Goal: Task Accomplishment & Management: Manage account settings

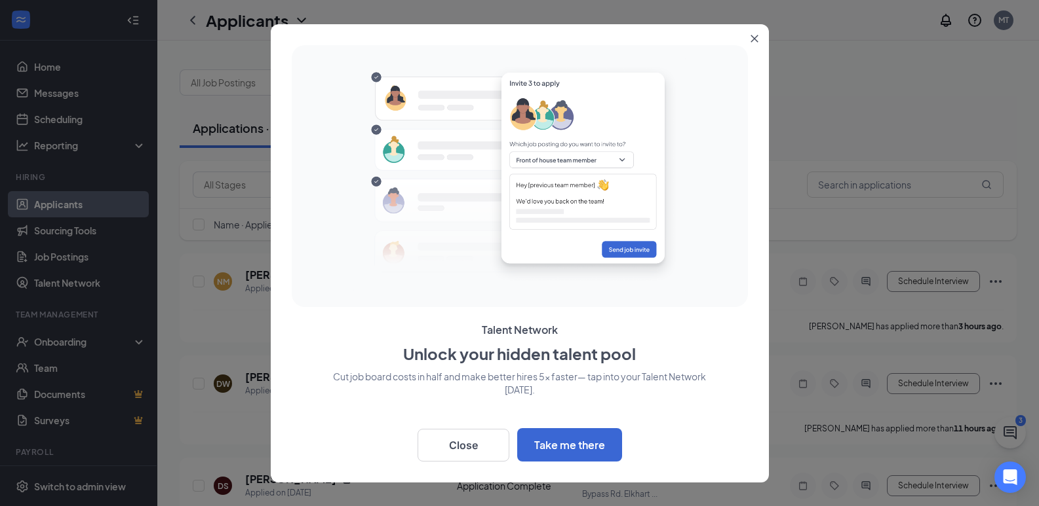
click at [748, 32] on button "Close" at bounding box center [757, 36] width 24 height 24
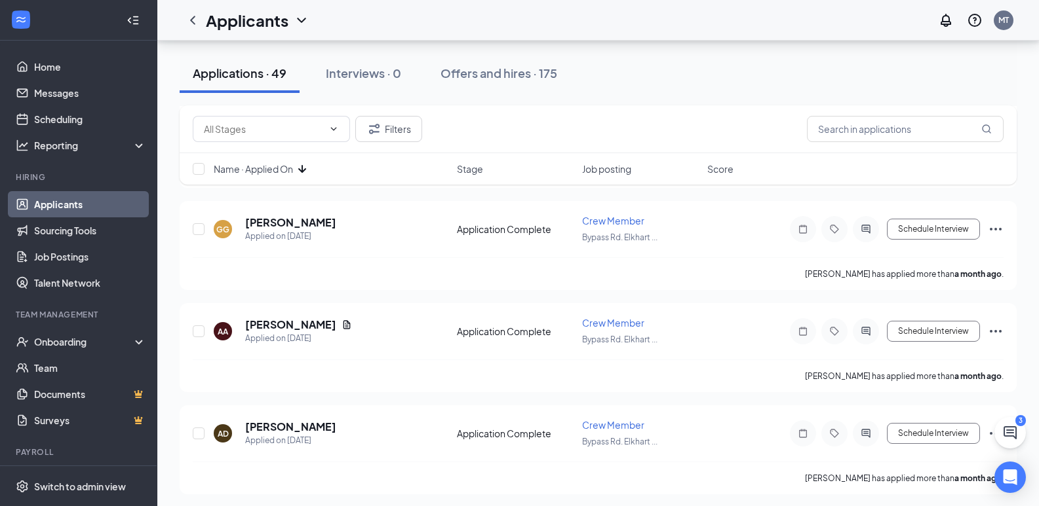
scroll to position [4758, 0]
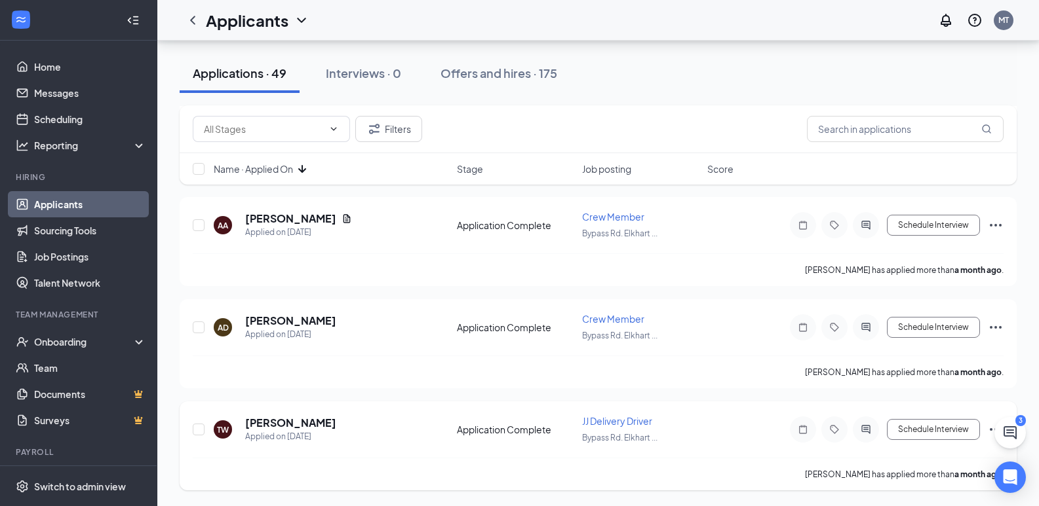
click at [993, 427] on icon "Ellipses" at bounding box center [995, 430] width 16 height 16
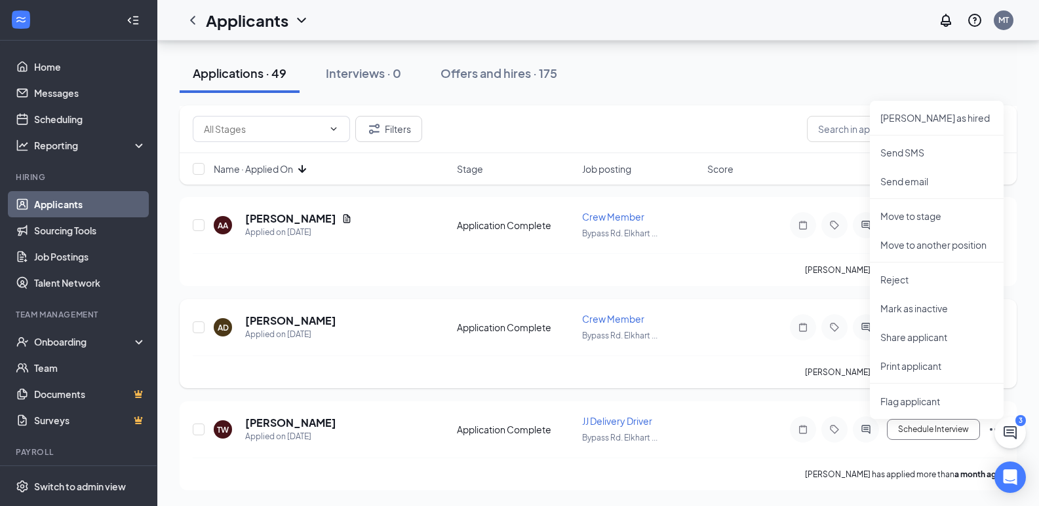
click at [755, 354] on div "AD [PERSON_NAME] Applied on [DATE] Application Complete Crew Member Bypass Rd. …" at bounding box center [598, 334] width 811 height 43
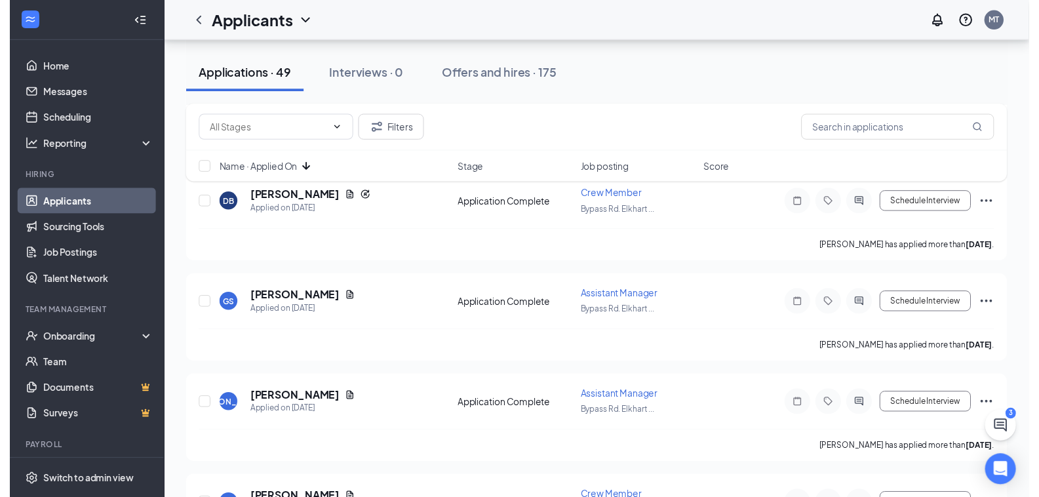
scroll to position [3055, 0]
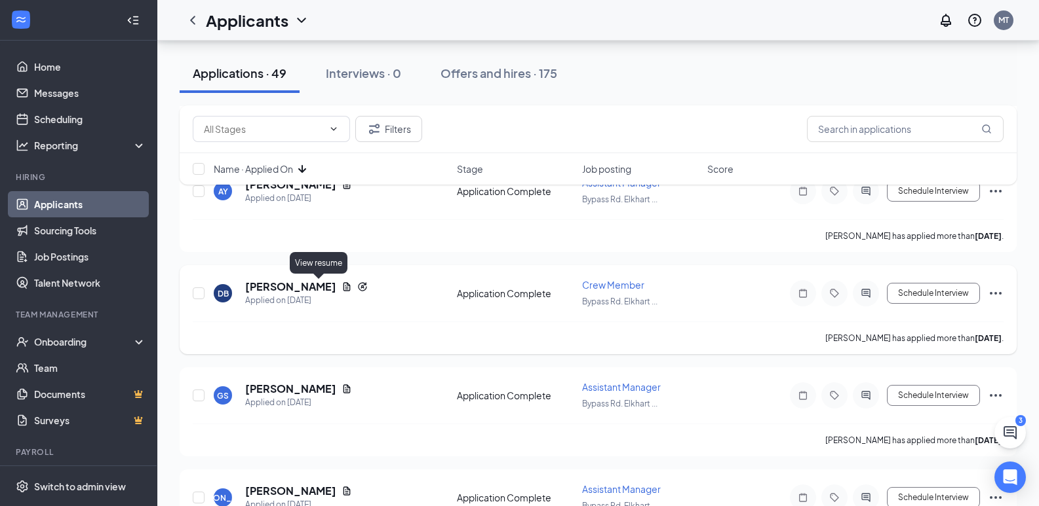
click at [341, 285] on icon "Document" at bounding box center [346, 287] width 10 height 10
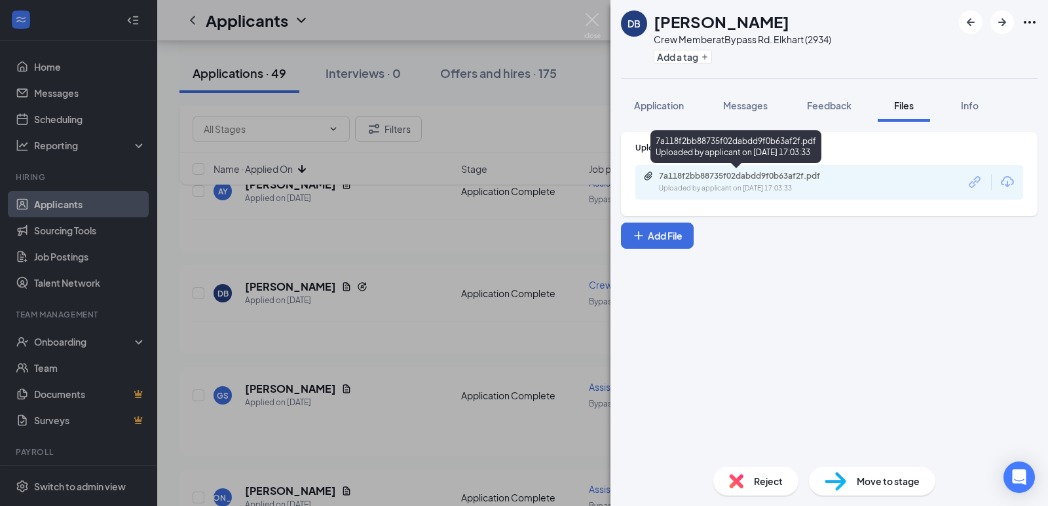
click at [746, 185] on div "Uploaded by applicant on [DATE] 17:03:33" at bounding box center [757, 188] width 197 height 10
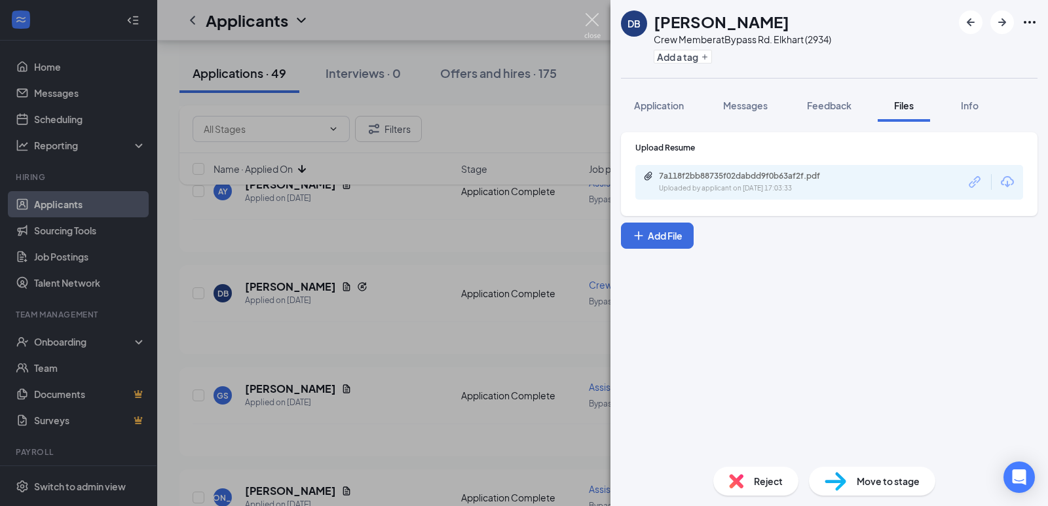
click at [594, 18] on img at bounding box center [592, 26] width 16 height 26
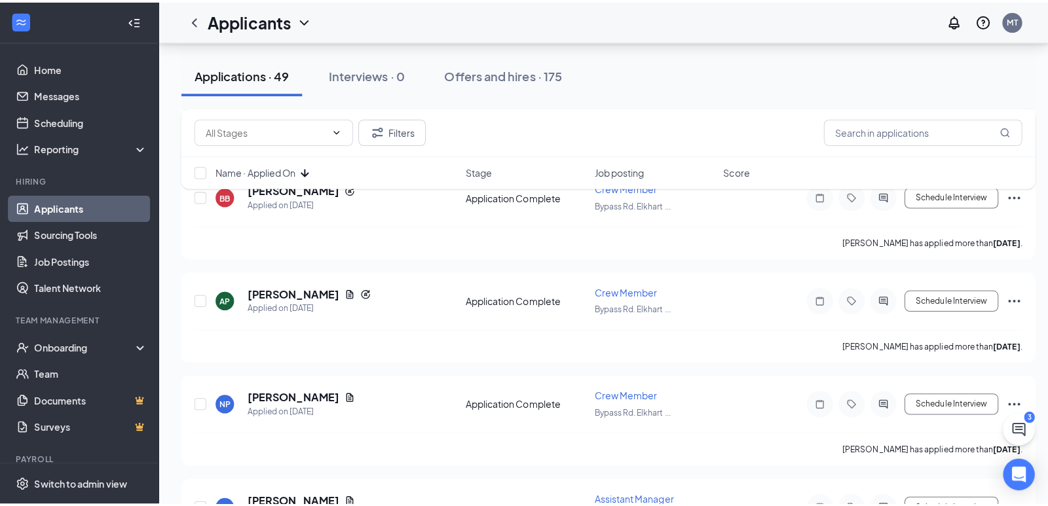
scroll to position [2727, 0]
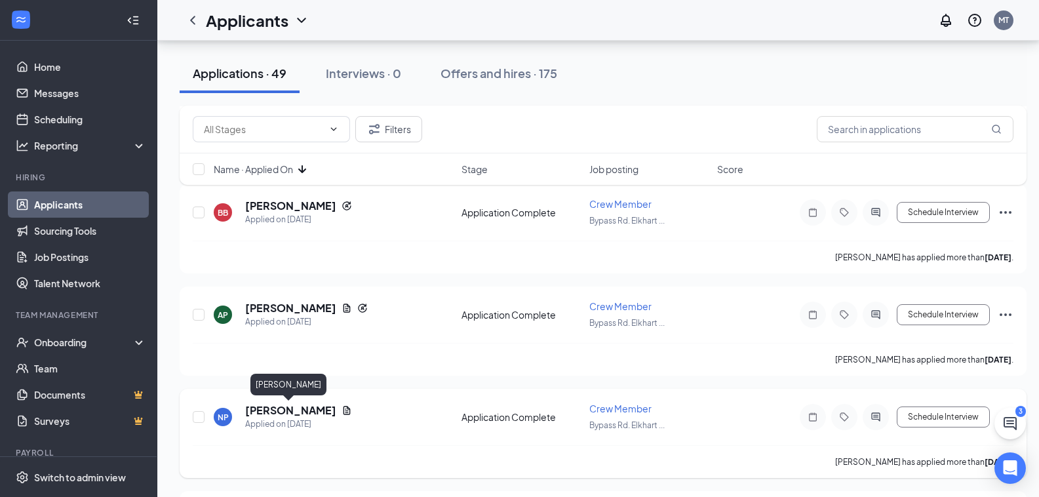
click at [289, 410] on h5 "[PERSON_NAME]" at bounding box center [290, 410] width 91 height 14
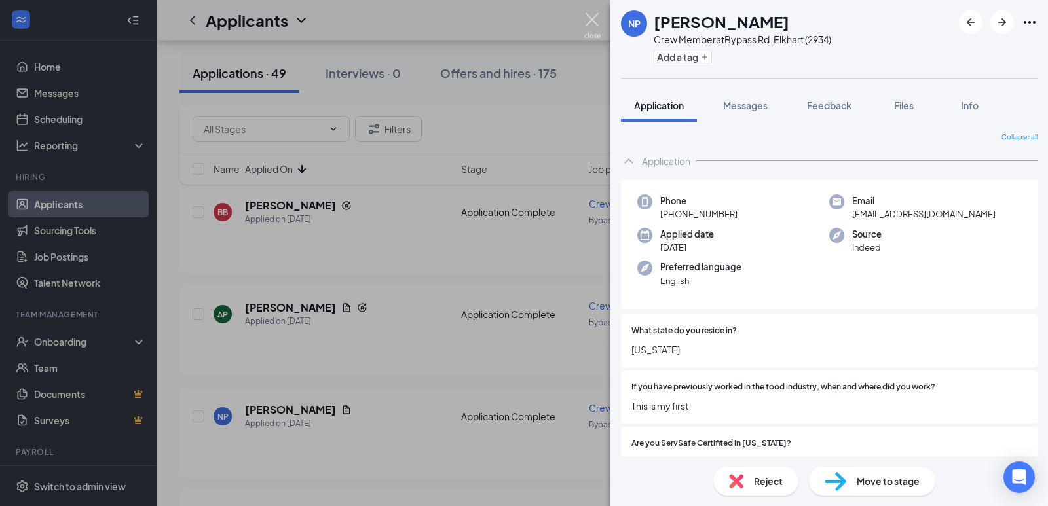
click at [594, 20] on img at bounding box center [592, 26] width 16 height 26
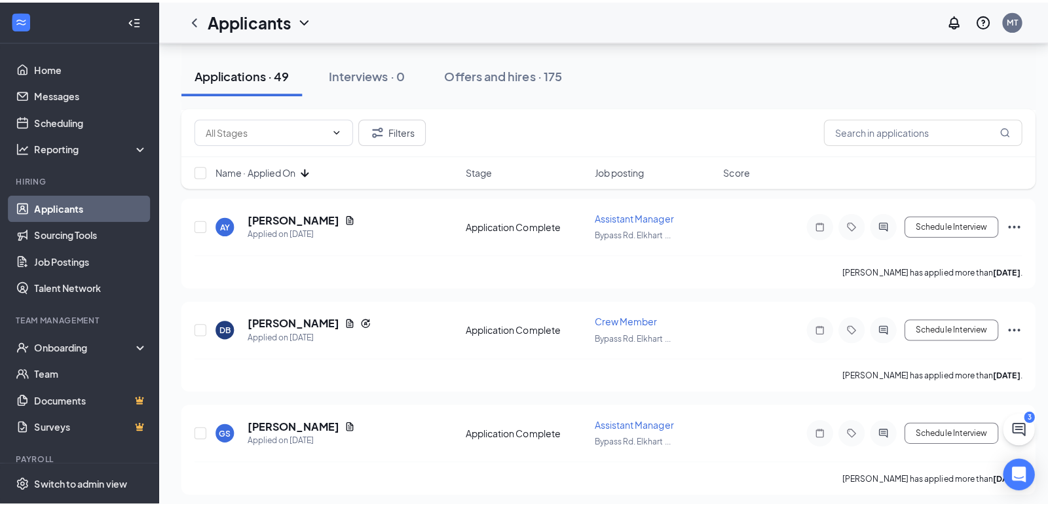
scroll to position [3055, 0]
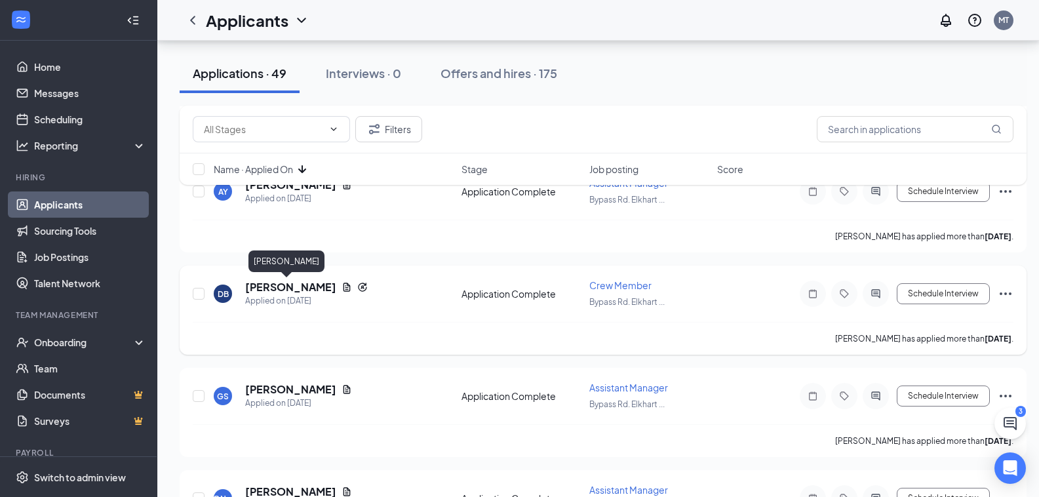
click at [294, 282] on h5 "[PERSON_NAME]" at bounding box center [290, 287] width 91 height 14
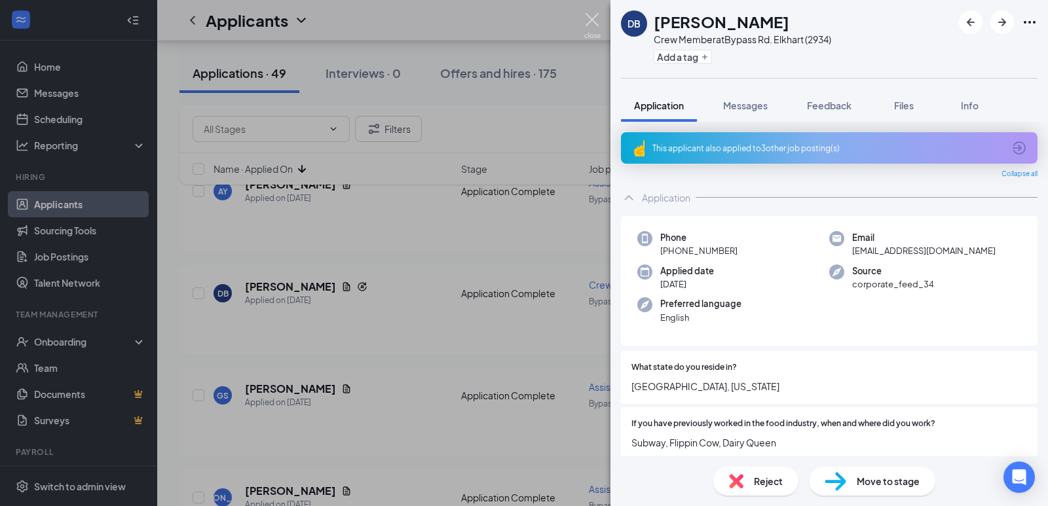
click at [590, 14] on img at bounding box center [592, 26] width 16 height 26
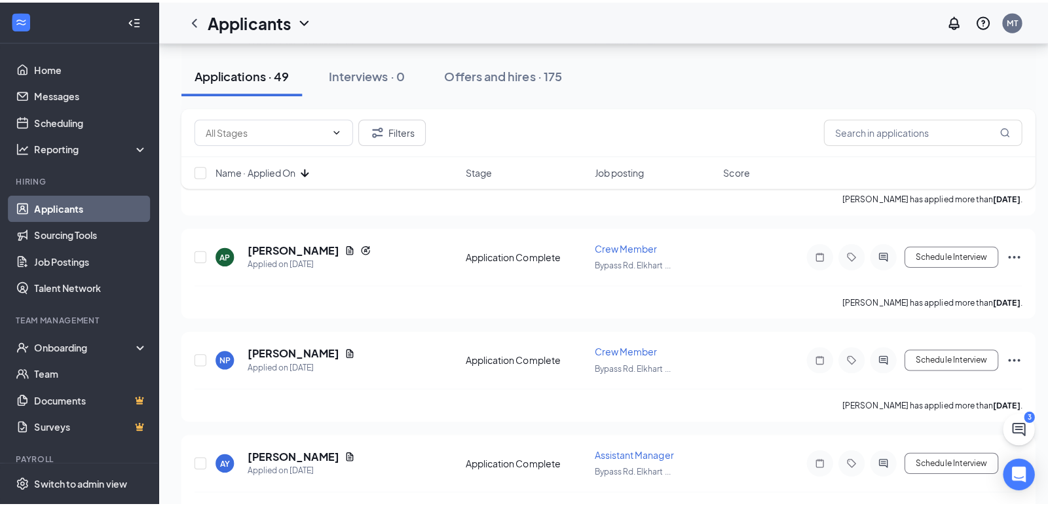
scroll to position [2727, 0]
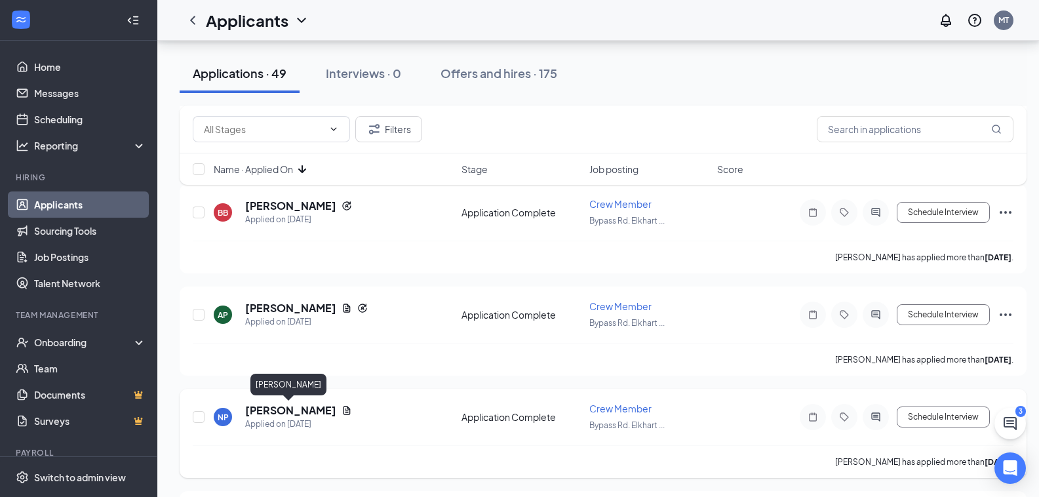
click at [283, 411] on h5 "[PERSON_NAME]" at bounding box center [290, 410] width 91 height 14
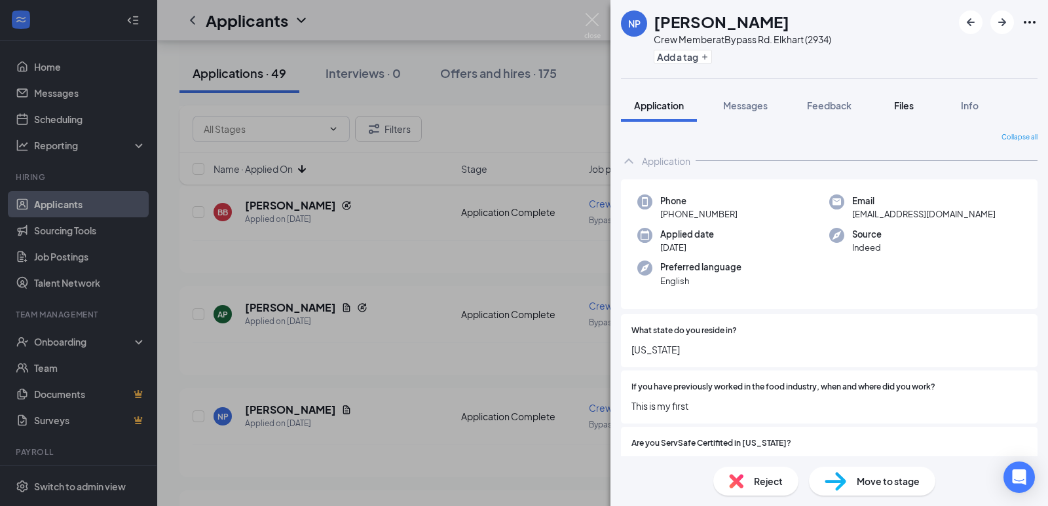
click at [909, 109] on span "Files" at bounding box center [904, 106] width 20 height 12
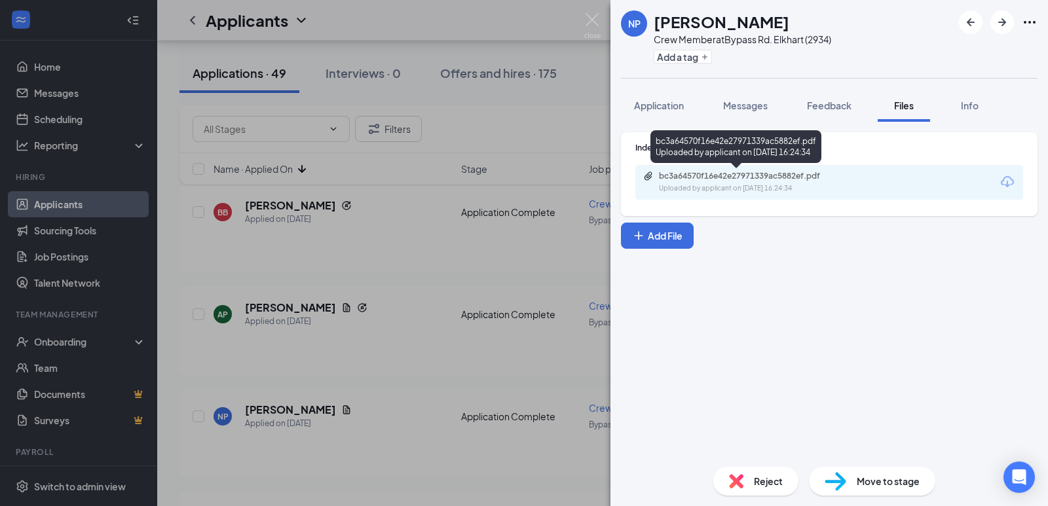
click at [761, 179] on div "bc3a64570f16e42e27971339ac5882ef.pdf" at bounding box center [750, 176] width 183 height 10
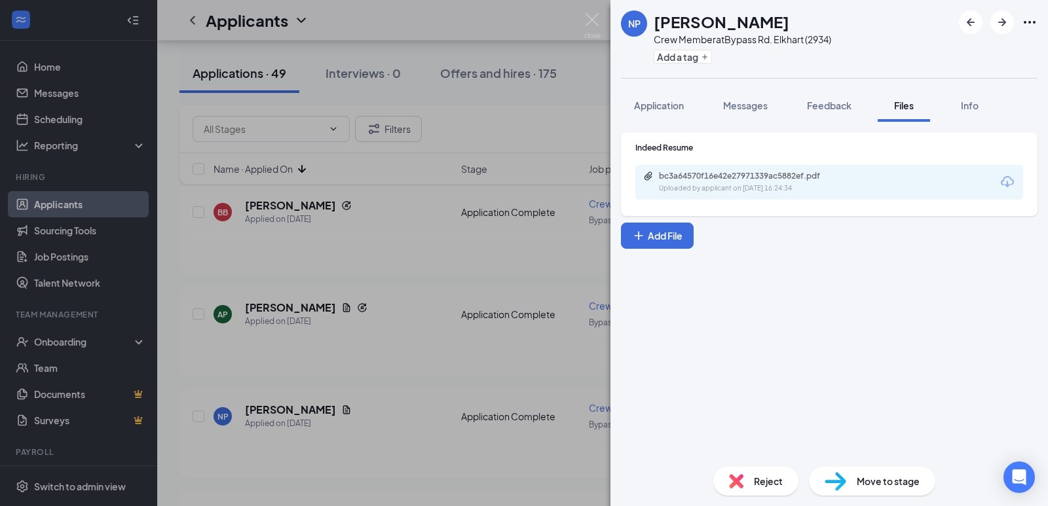
click at [516, 164] on div "NP [PERSON_NAME] Crew Member at Bypass Rd. Elkhart (2934) Add a tag Application…" at bounding box center [524, 253] width 1048 height 506
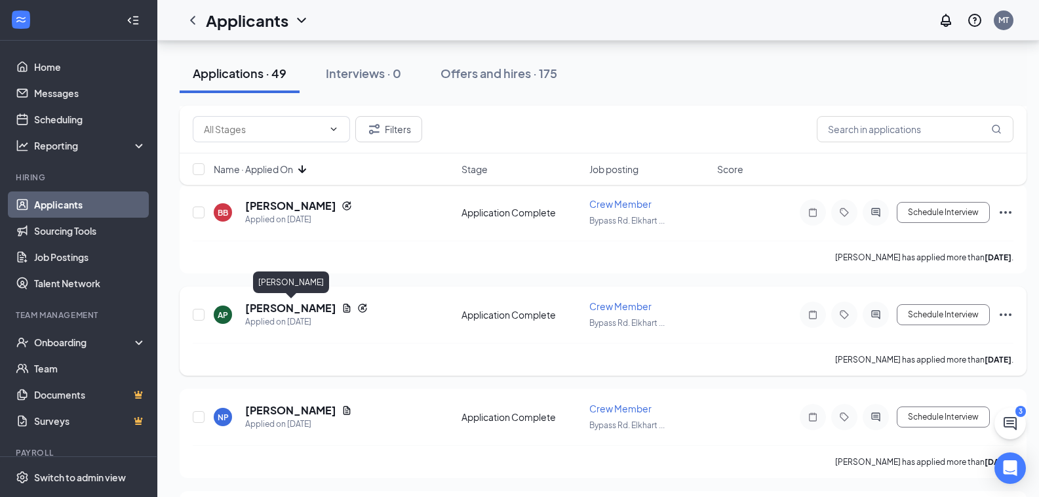
click at [292, 305] on h5 "[PERSON_NAME]" at bounding box center [290, 308] width 91 height 14
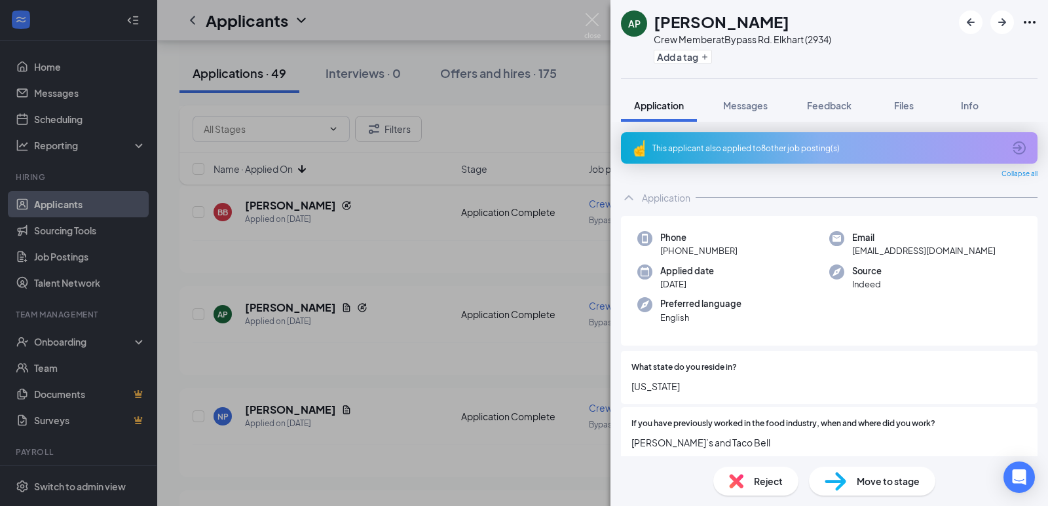
click at [577, 225] on div "AP [PERSON_NAME] Crew Member at Bypass Rd. [PERSON_NAME] (2934) Add a tag Appli…" at bounding box center [524, 253] width 1048 height 506
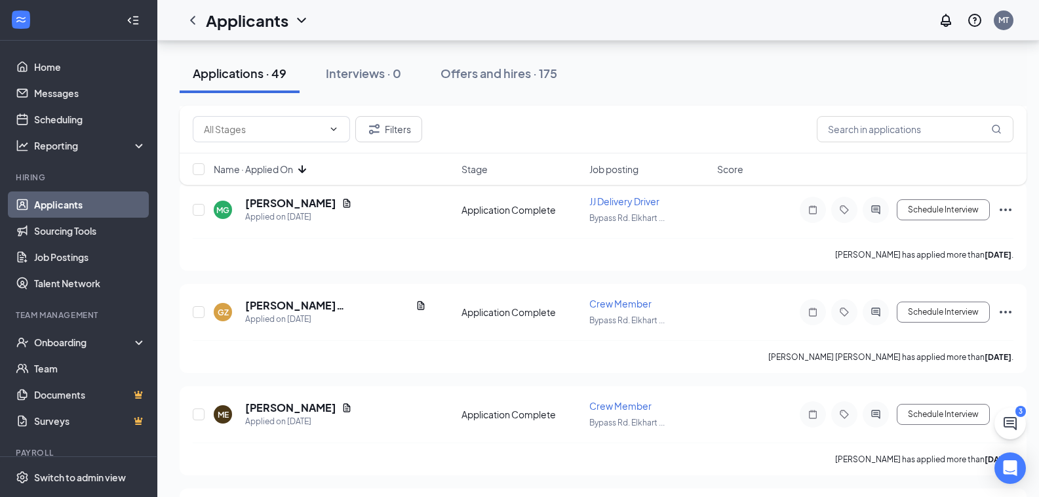
scroll to position [1744, 0]
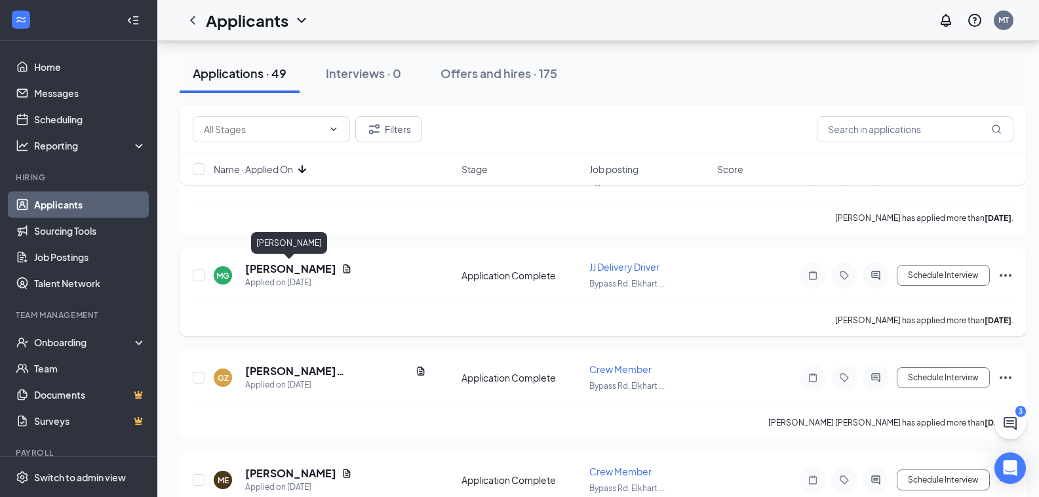
click at [301, 267] on h5 "[PERSON_NAME]" at bounding box center [290, 268] width 91 height 14
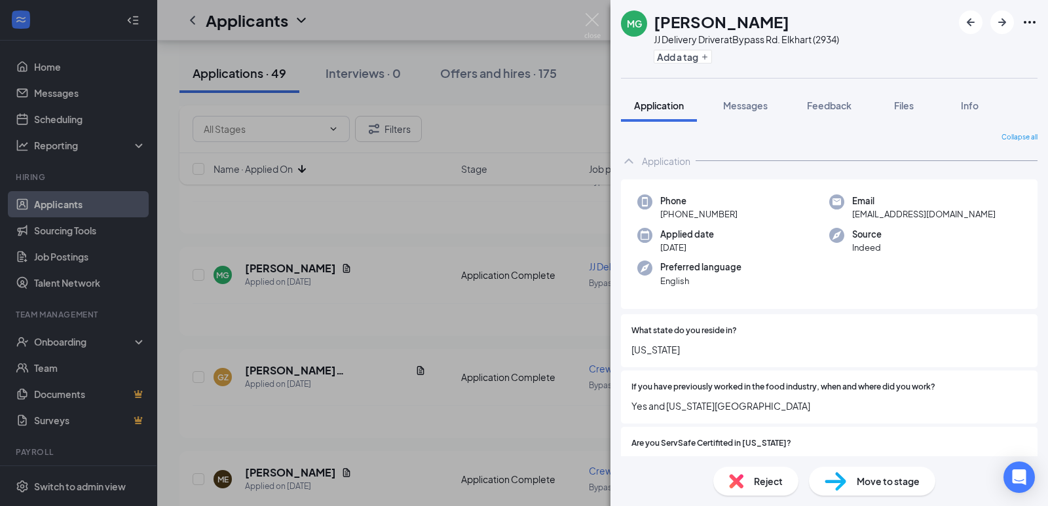
click at [342, 229] on div "MG [PERSON_NAME] JJ Delivery Driver at Bypass Rd. Elkhart (2934) Add a tag Appl…" at bounding box center [524, 253] width 1048 height 506
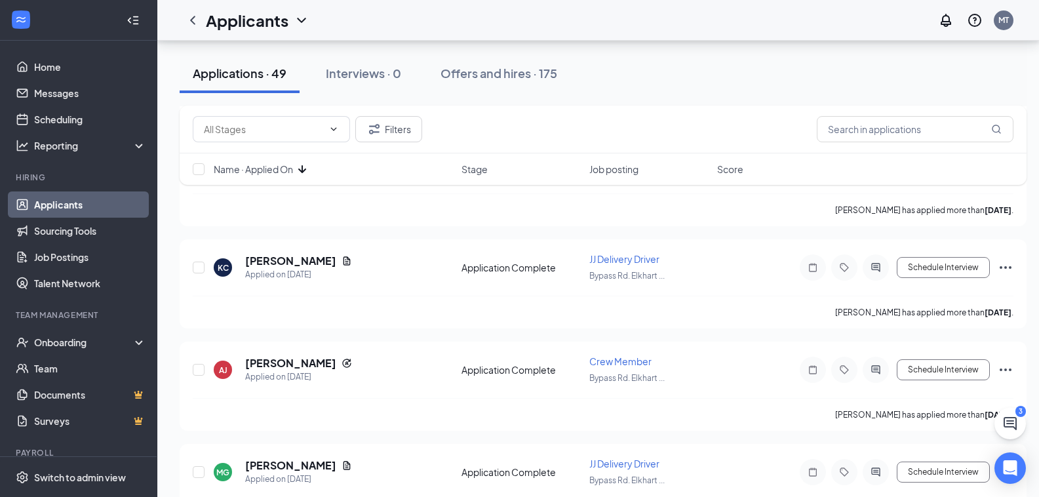
scroll to position [1482, 0]
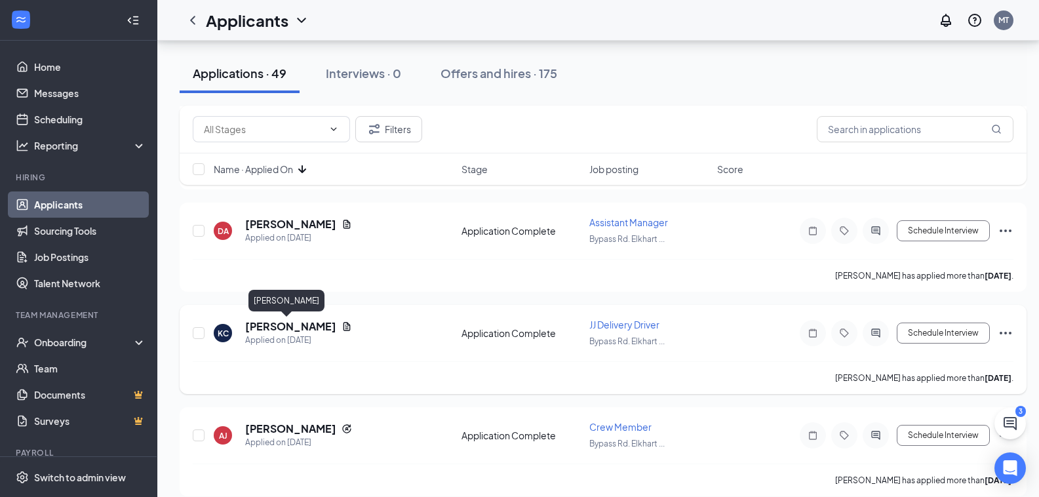
click at [290, 326] on h5 "[PERSON_NAME]" at bounding box center [290, 326] width 91 height 14
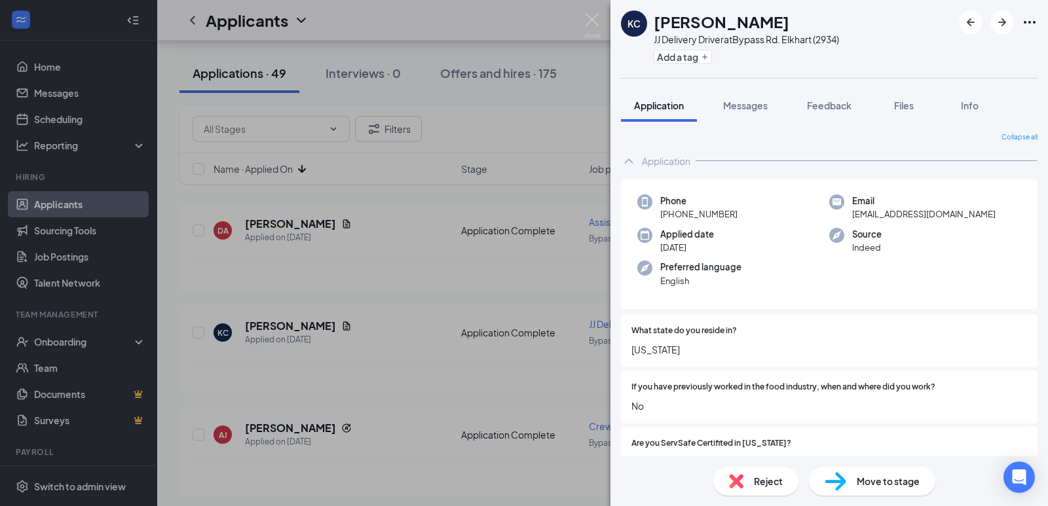
click at [428, 185] on div "KC [PERSON_NAME] JJ Delivery Driver at Bypass Rd. Elkhart (2934) Add a tag Appl…" at bounding box center [524, 253] width 1048 height 506
click at [598, 14] on div "Applicants MT" at bounding box center [602, 20] width 891 height 41
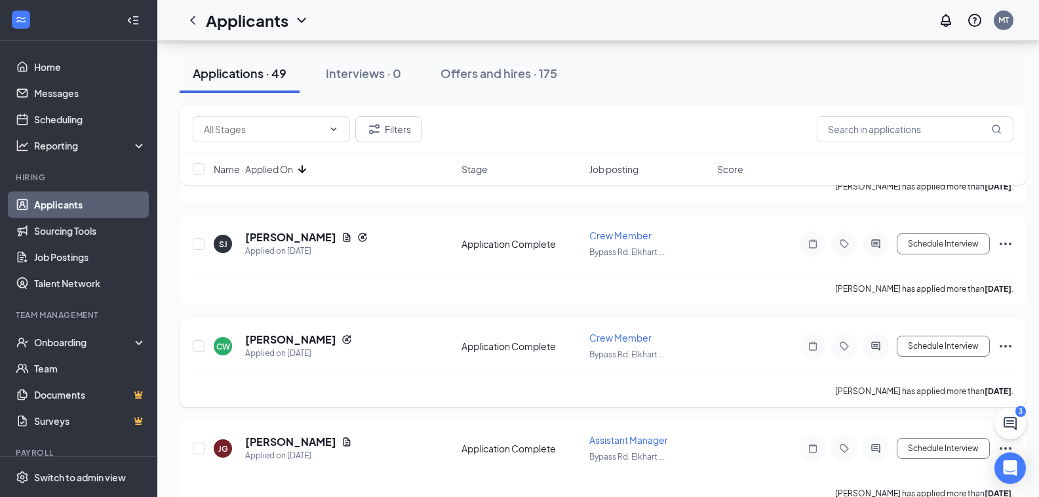
scroll to position [1155, 0]
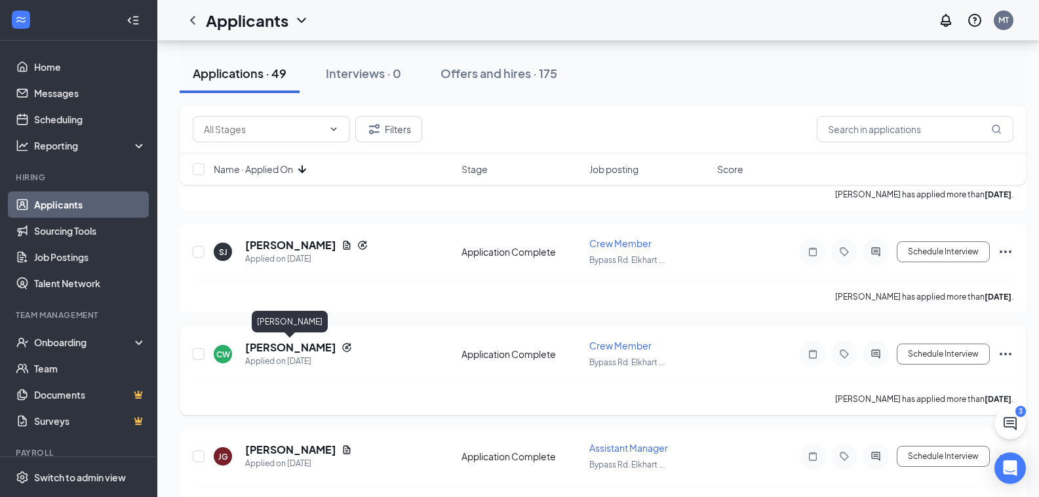
click at [322, 346] on h5 "[PERSON_NAME]" at bounding box center [290, 347] width 91 height 14
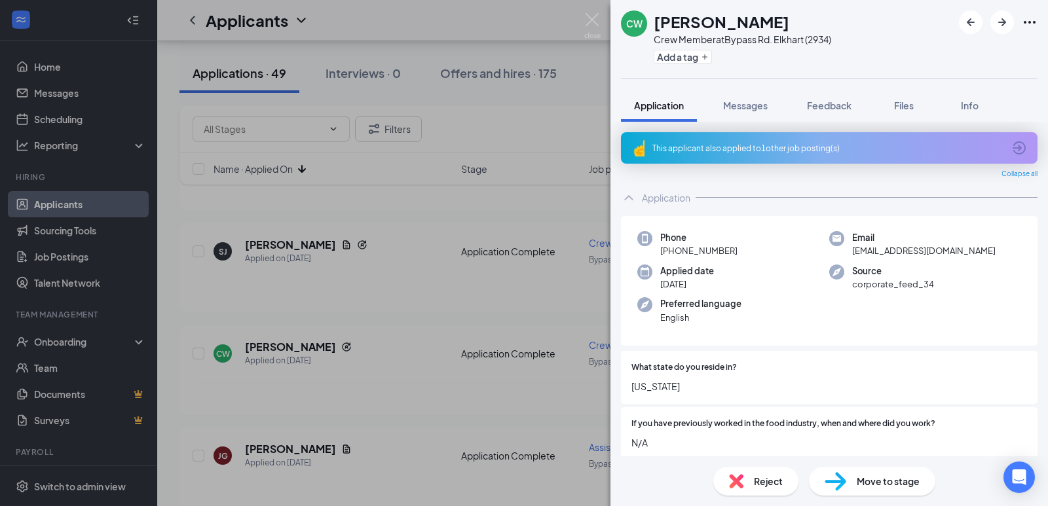
drag, startPoint x: 496, startPoint y: 310, endPoint x: 495, endPoint y: 294, distance: 15.7
click at [495, 310] on div "CW [PERSON_NAME] Crew Member at Bypass Rd. Elkhart (2934) Add a tag Application…" at bounding box center [524, 253] width 1048 height 506
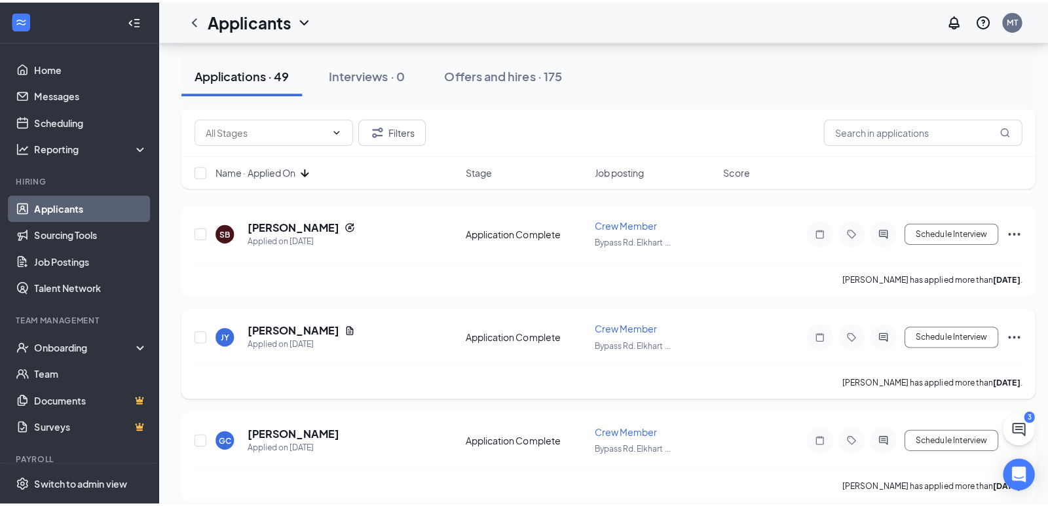
scroll to position [892, 0]
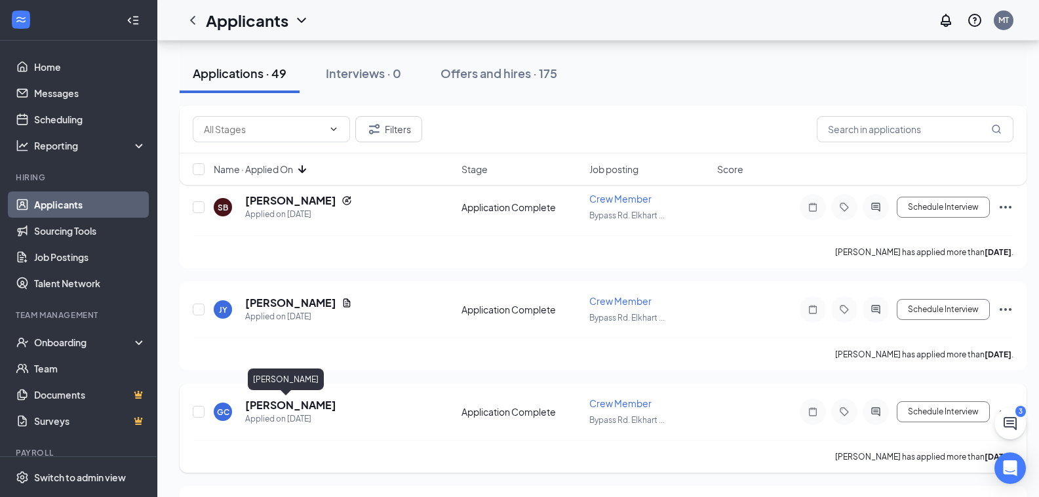
click at [278, 402] on h5 "[PERSON_NAME]" at bounding box center [290, 405] width 91 height 14
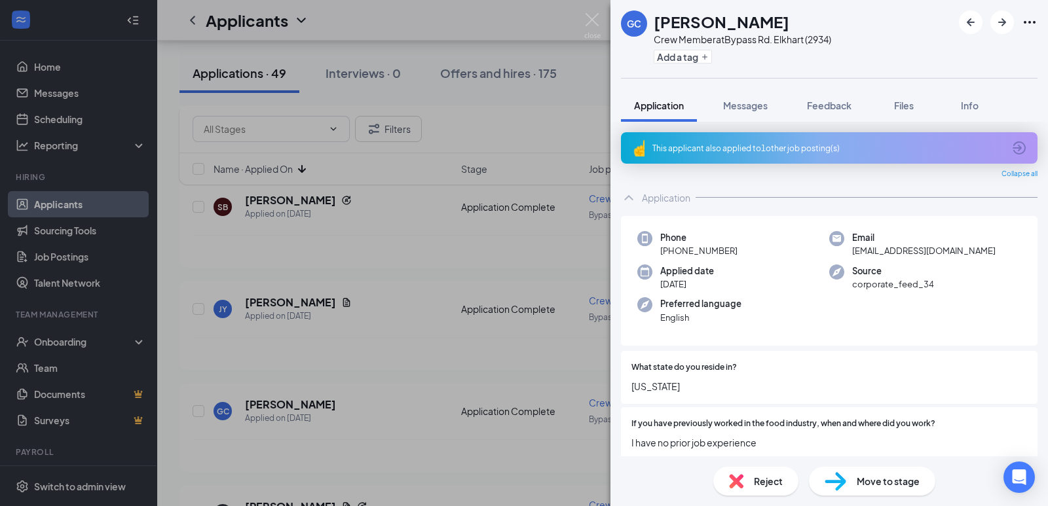
click at [502, 259] on div "GC [PERSON_NAME] Crew Member at Bypass Rd. Elkhart (2934) Add a tag Application…" at bounding box center [524, 253] width 1048 height 506
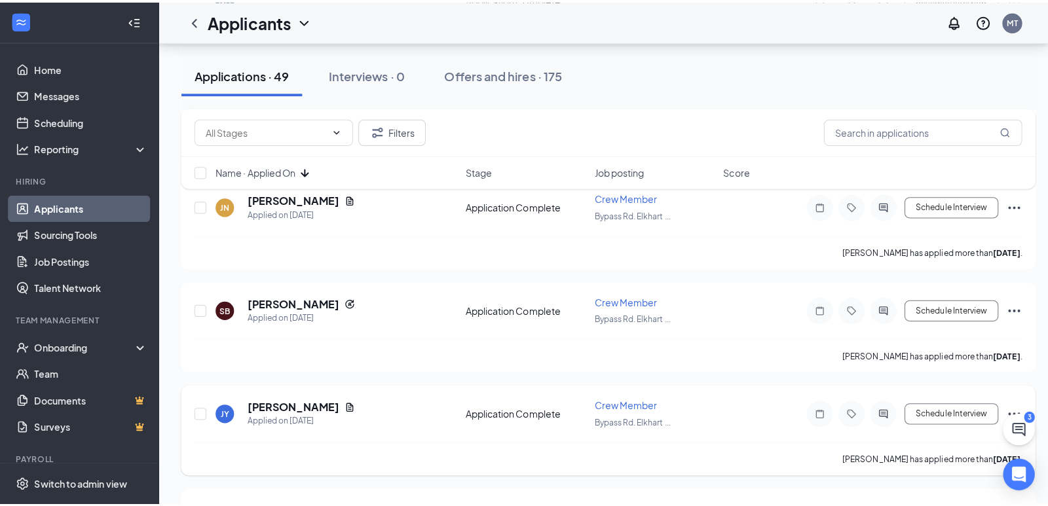
scroll to position [761, 0]
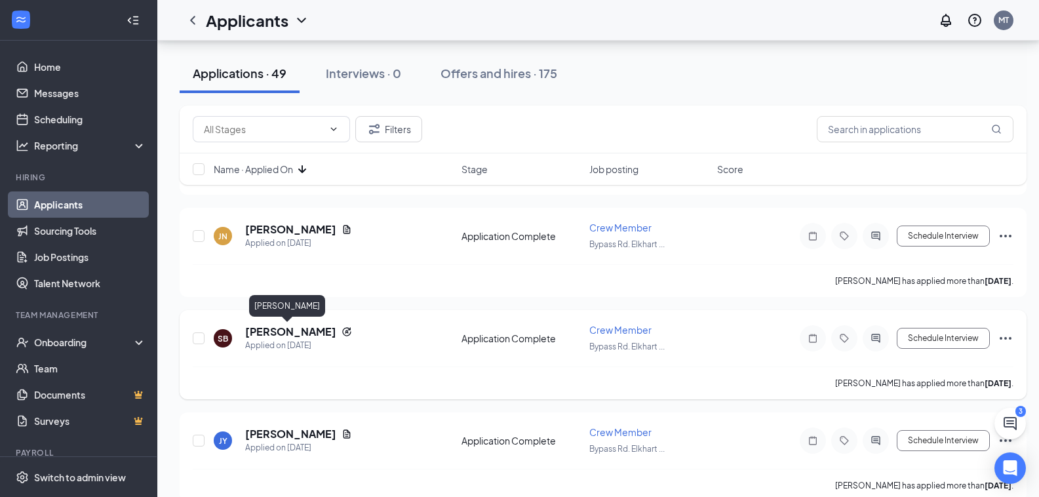
click at [282, 331] on h5 "[PERSON_NAME]" at bounding box center [290, 331] width 91 height 14
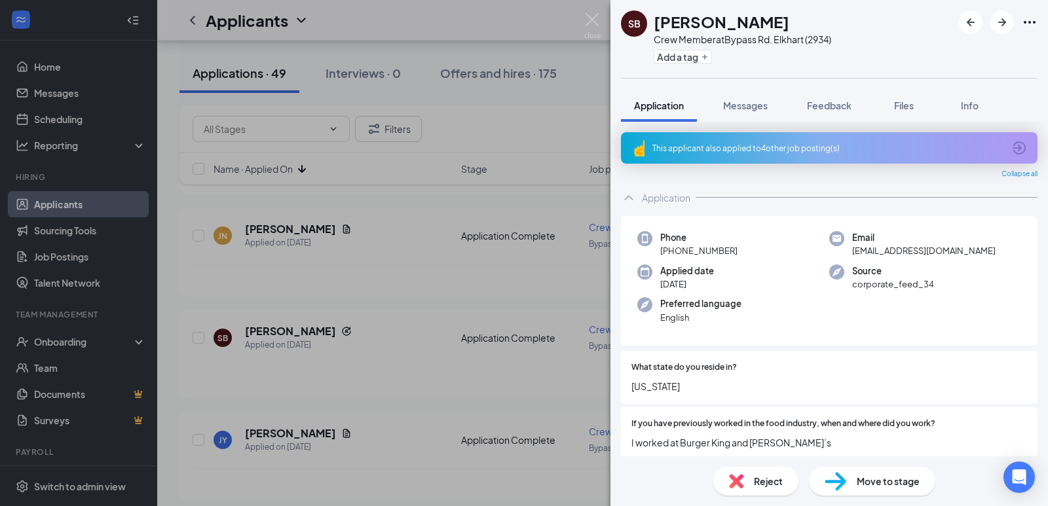
click at [1013, 147] on icon "ArrowCircle" at bounding box center [1019, 148] width 13 height 13
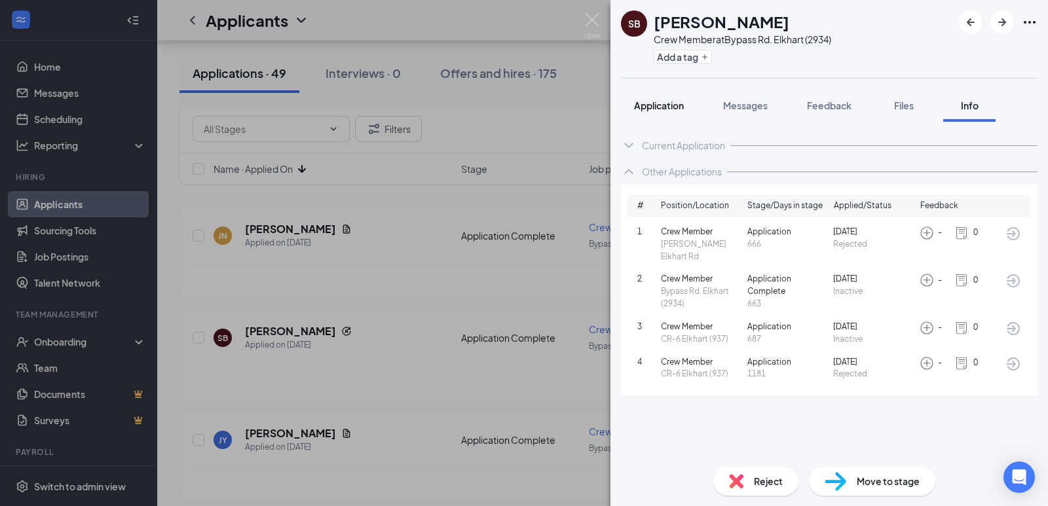
click at [652, 105] on span "Application" at bounding box center [659, 106] width 50 height 12
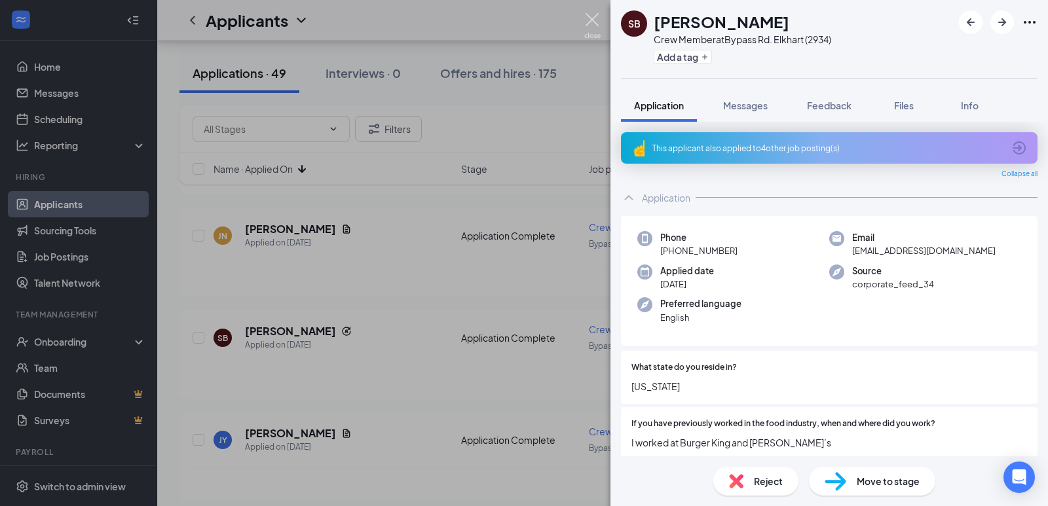
click at [600, 17] on img at bounding box center [592, 26] width 16 height 26
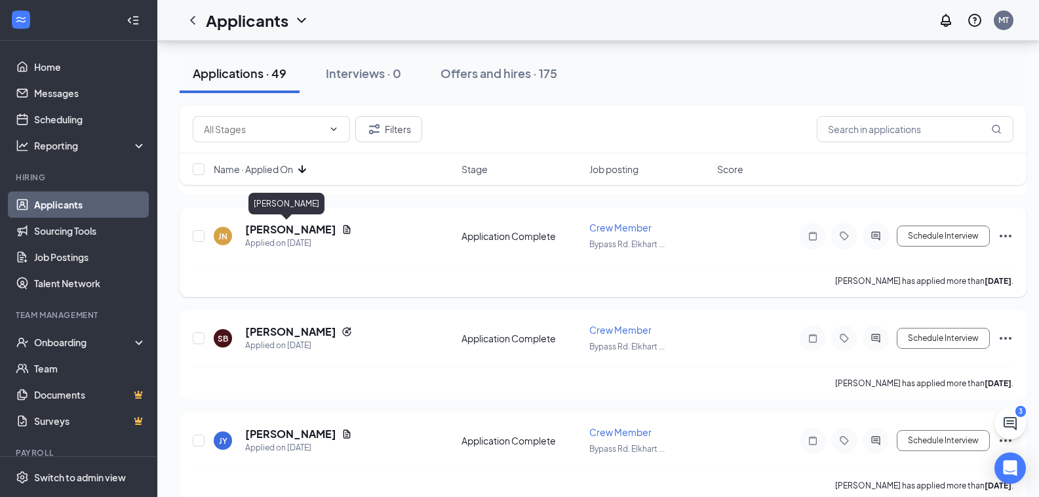
click at [295, 229] on h5 "[PERSON_NAME]" at bounding box center [290, 229] width 91 height 14
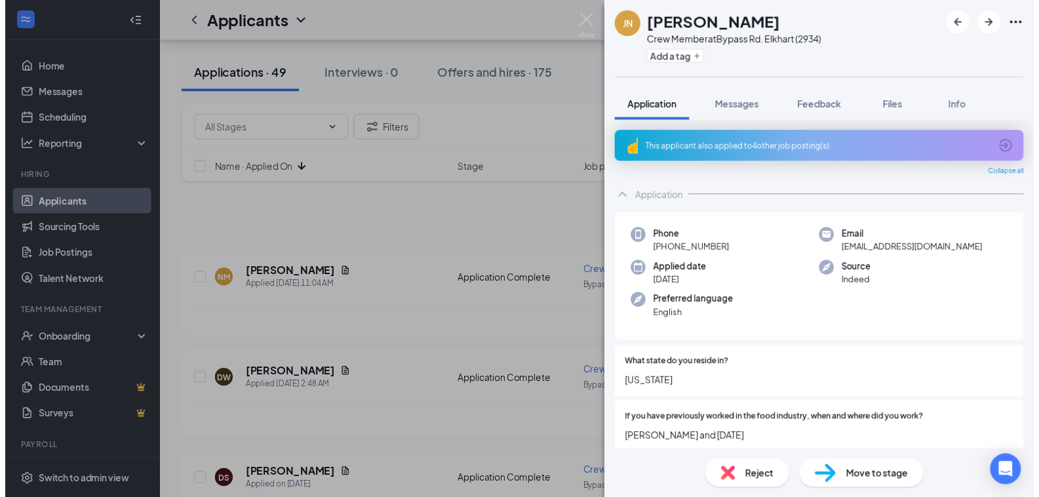
scroll to position [761, 0]
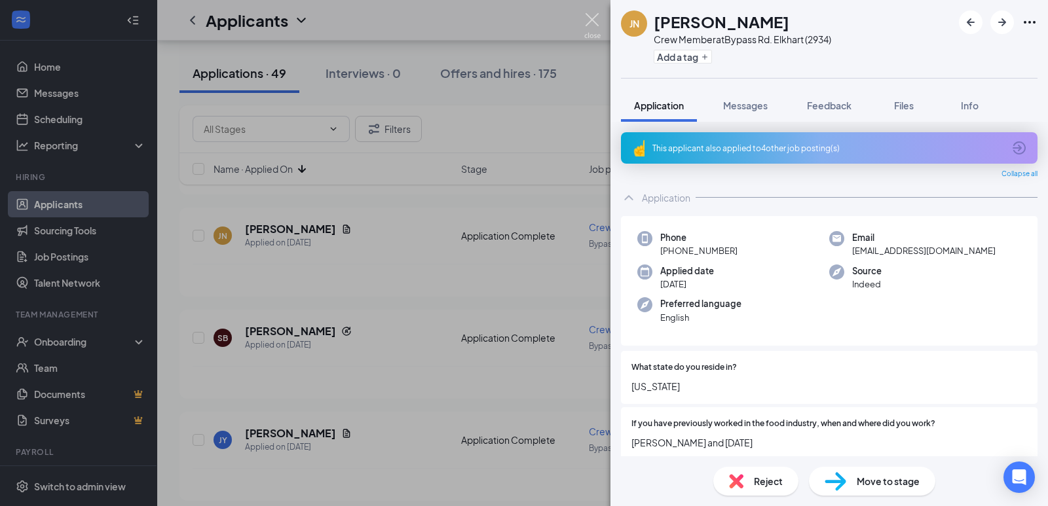
click at [588, 19] on img at bounding box center [592, 26] width 16 height 26
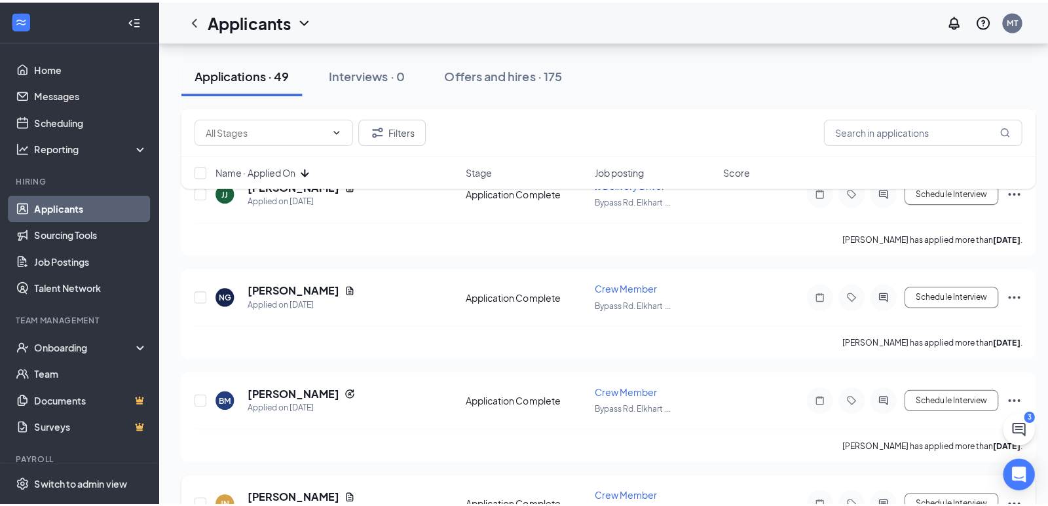
scroll to position [499, 0]
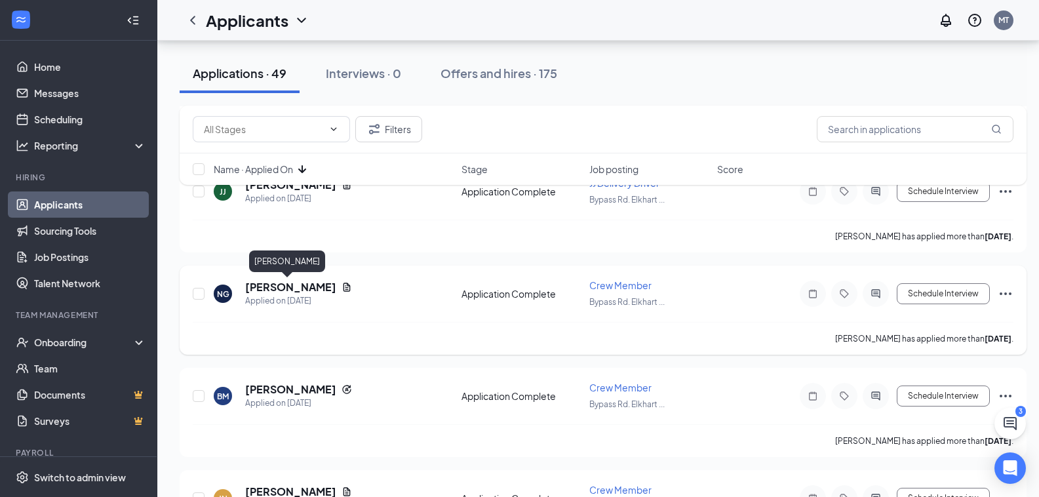
click at [282, 289] on h5 "[PERSON_NAME]" at bounding box center [290, 287] width 91 height 14
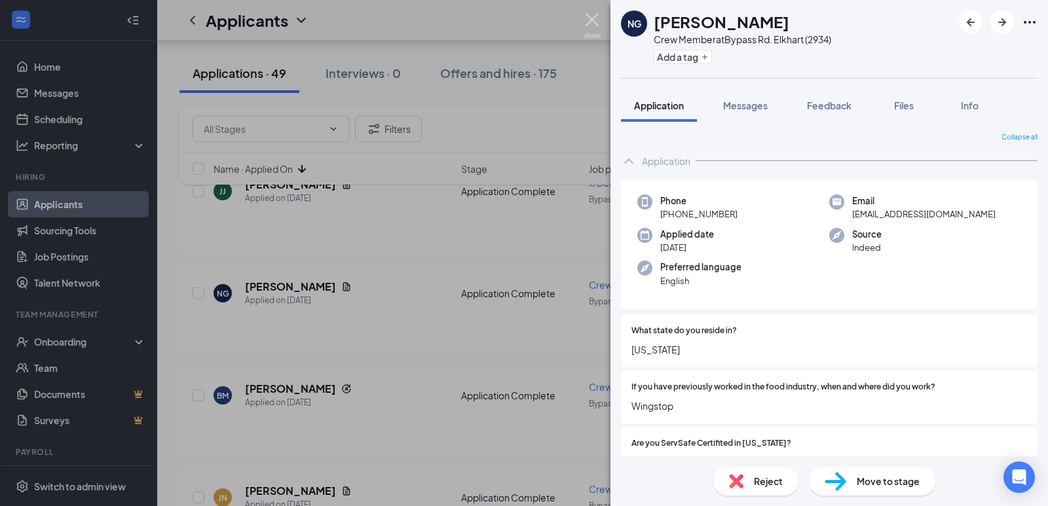
click at [583, 22] on div "NG Nicole Garcia Crew Member at Bypass Rd. Elkhart (2934) Add a tag Application…" at bounding box center [524, 253] width 1048 height 506
click at [588, 23] on img at bounding box center [592, 26] width 16 height 26
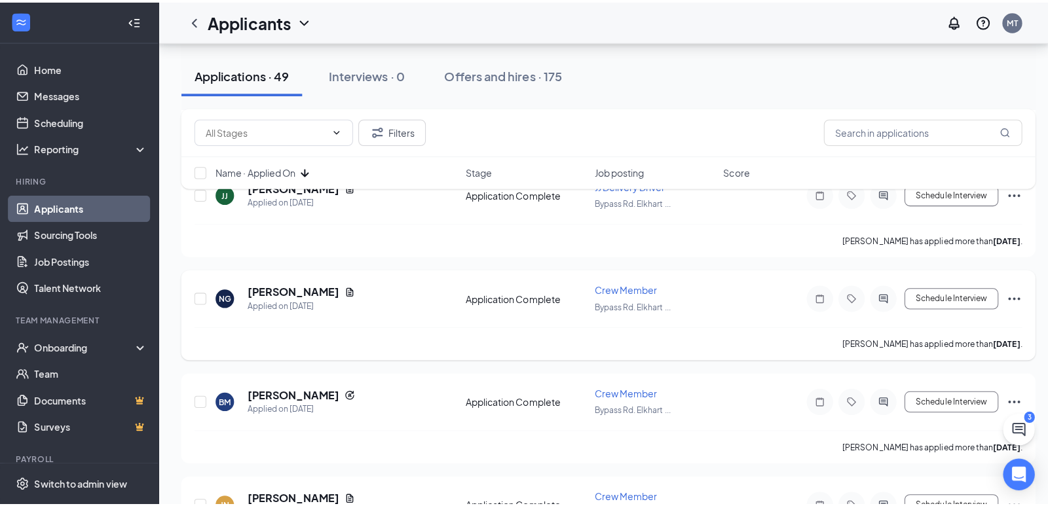
scroll to position [303, 0]
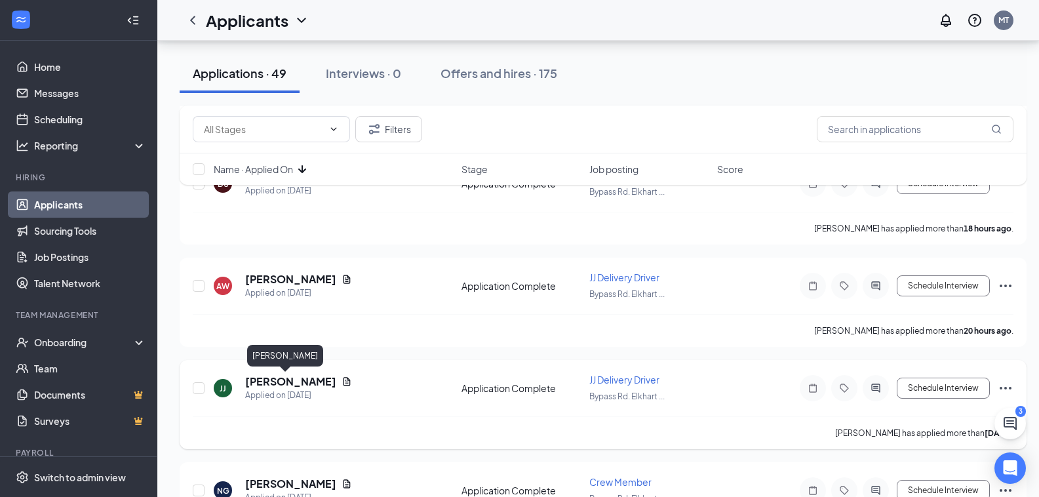
click at [281, 385] on h5 "[PERSON_NAME]" at bounding box center [290, 381] width 91 height 14
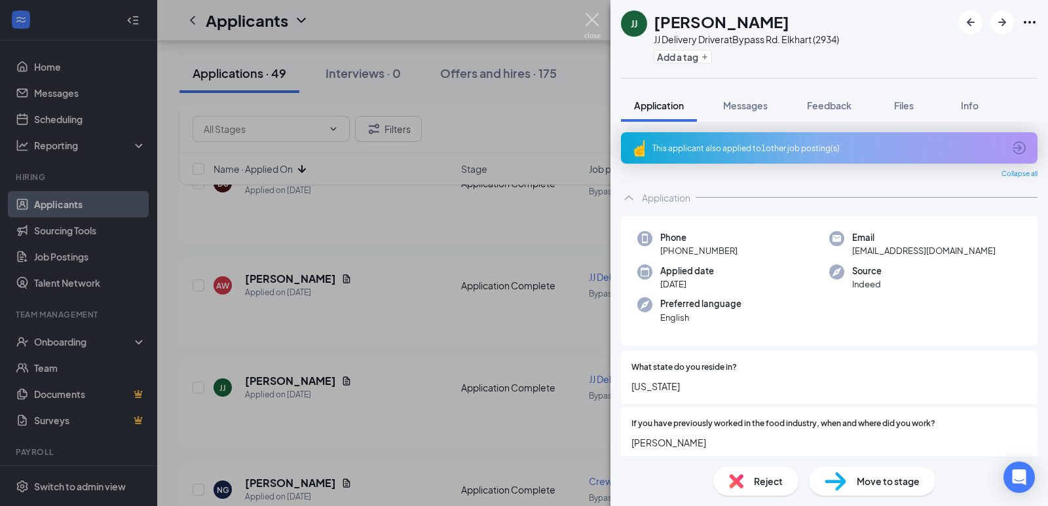
drag, startPoint x: 593, startPoint y: 19, endPoint x: 597, endPoint y: 493, distance: 474.4
click at [592, 19] on img at bounding box center [592, 26] width 16 height 26
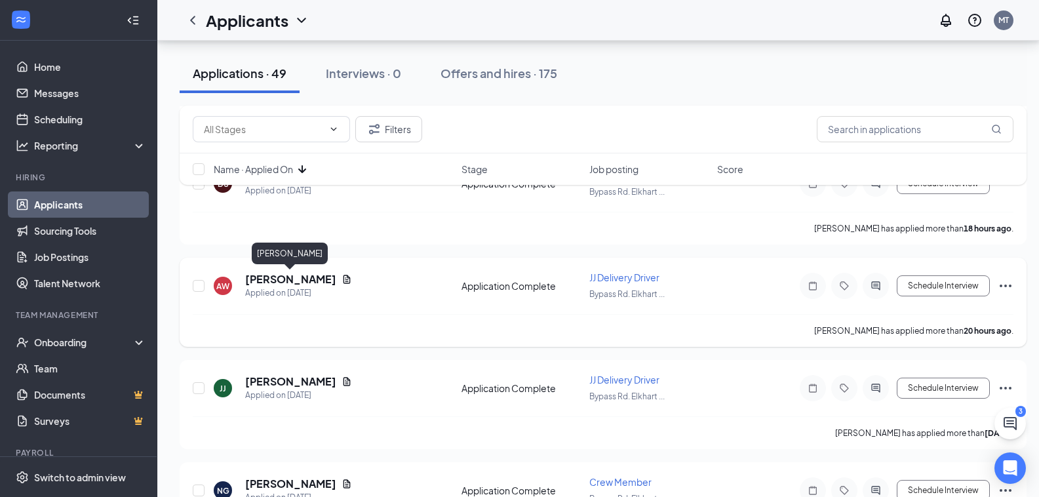
click at [306, 276] on h5 "[PERSON_NAME]" at bounding box center [290, 279] width 91 height 14
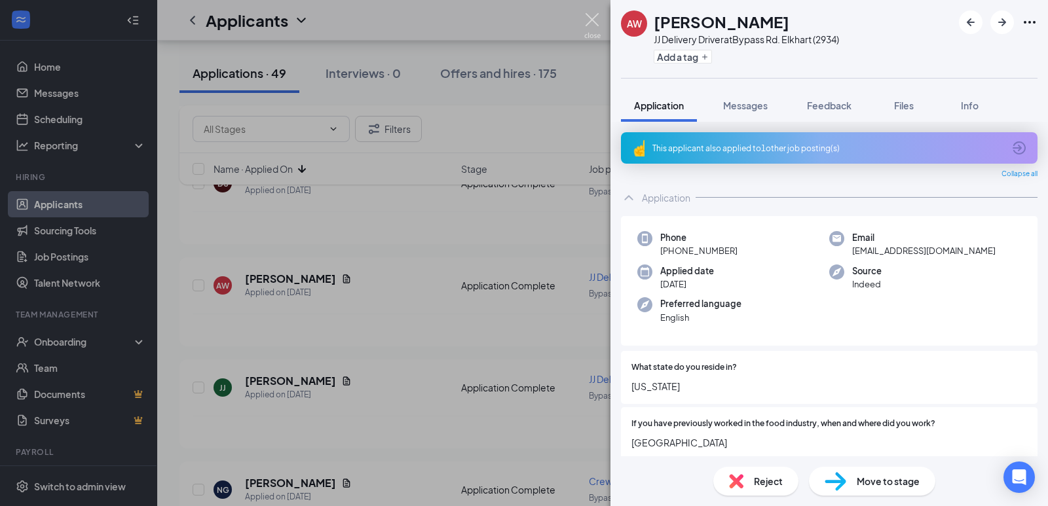
click at [591, 24] on img at bounding box center [592, 26] width 16 height 26
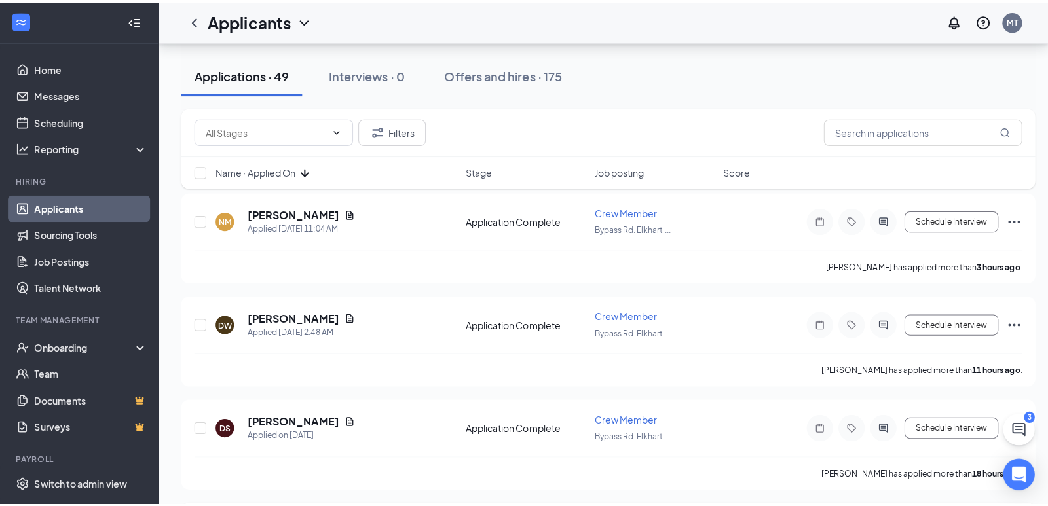
scroll to position [41, 0]
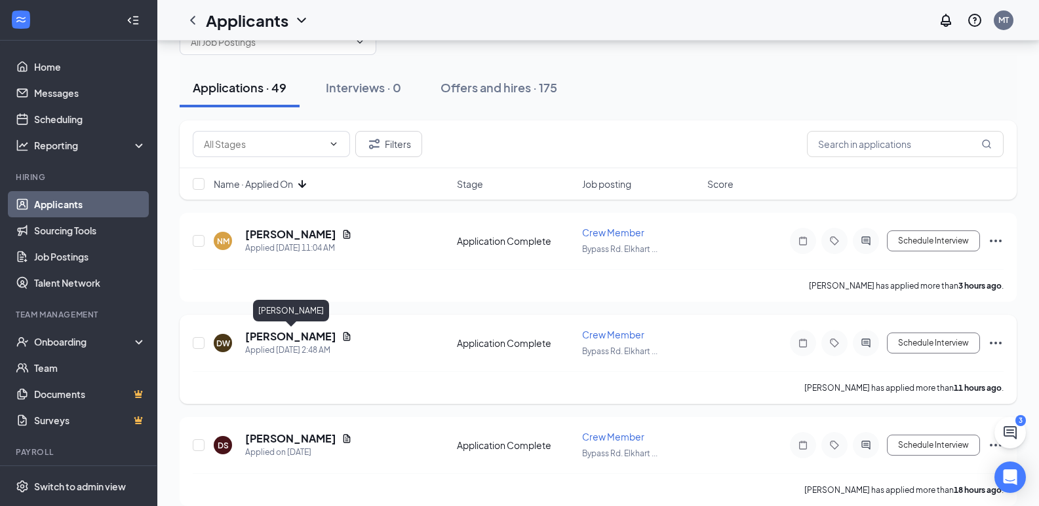
click at [302, 339] on h5 "[PERSON_NAME]" at bounding box center [290, 337] width 91 height 14
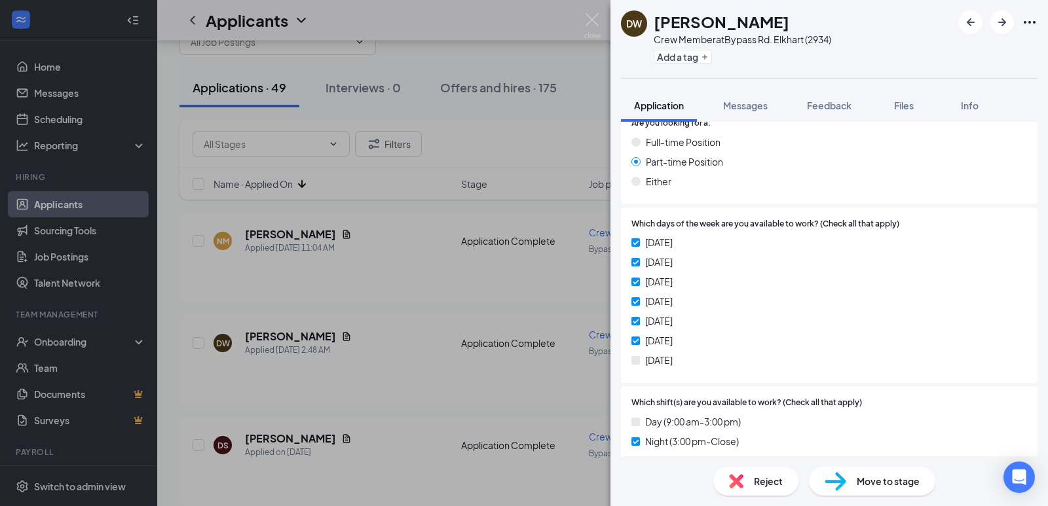
scroll to position [393, 0]
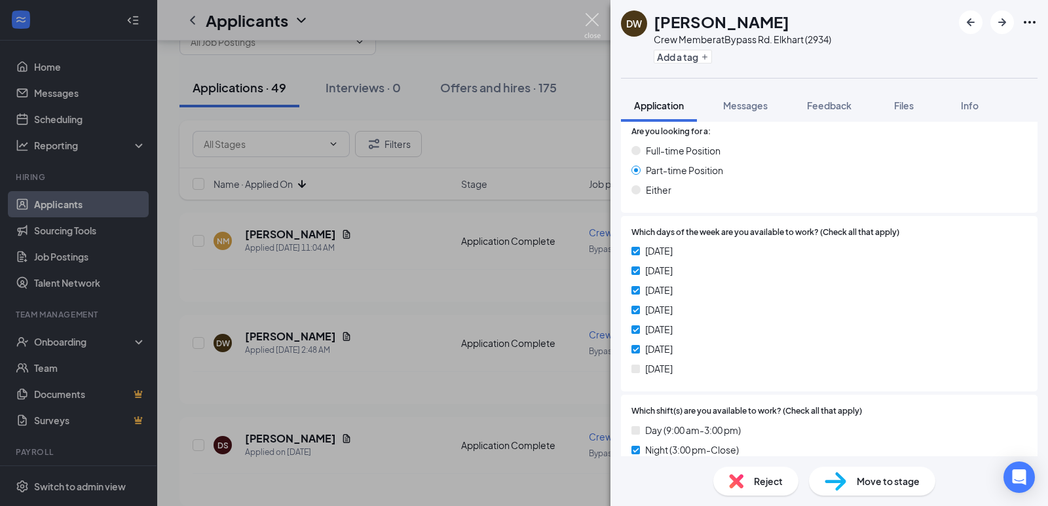
click at [584, 22] on img at bounding box center [592, 26] width 16 height 26
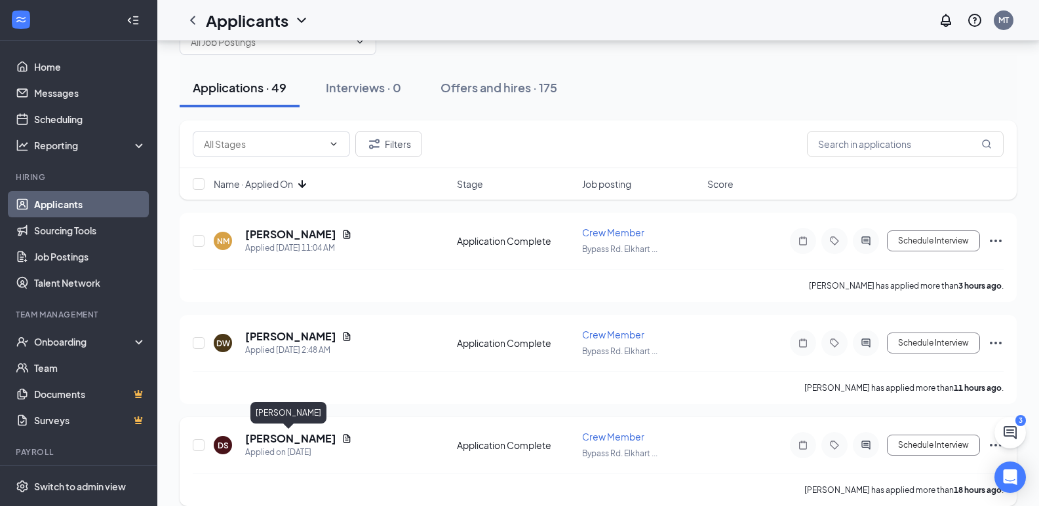
click at [305, 436] on h5 "[PERSON_NAME]" at bounding box center [290, 439] width 91 height 14
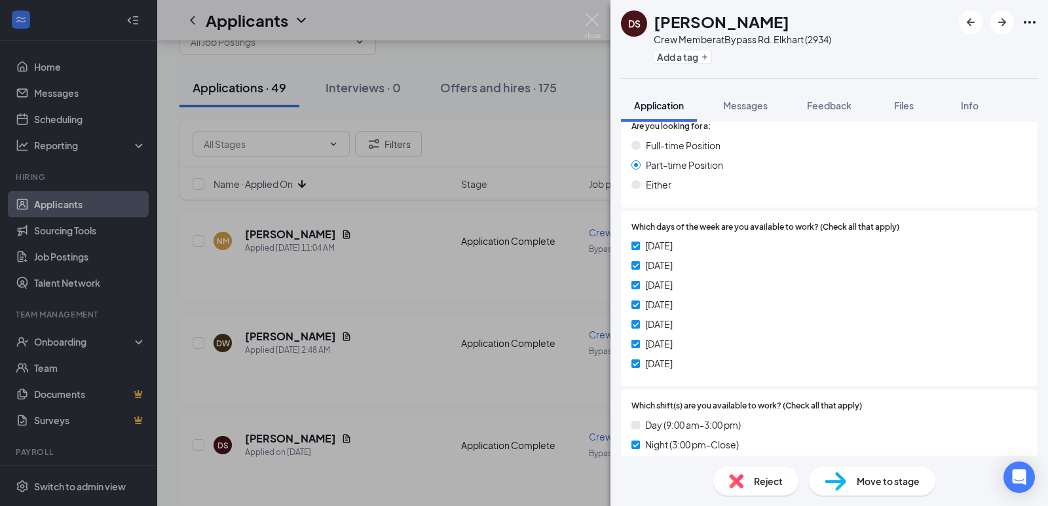
scroll to position [328, 0]
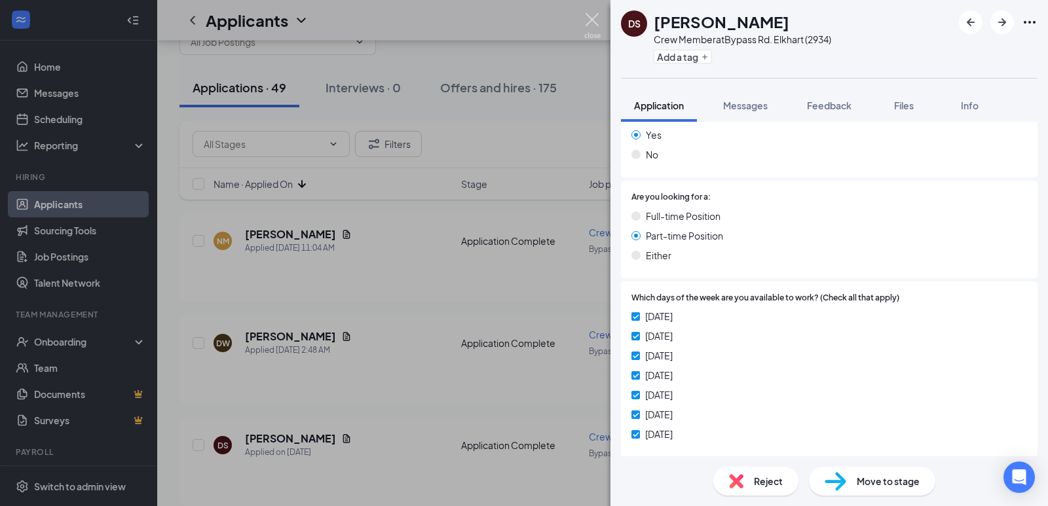
click at [592, 20] on img at bounding box center [592, 26] width 16 height 26
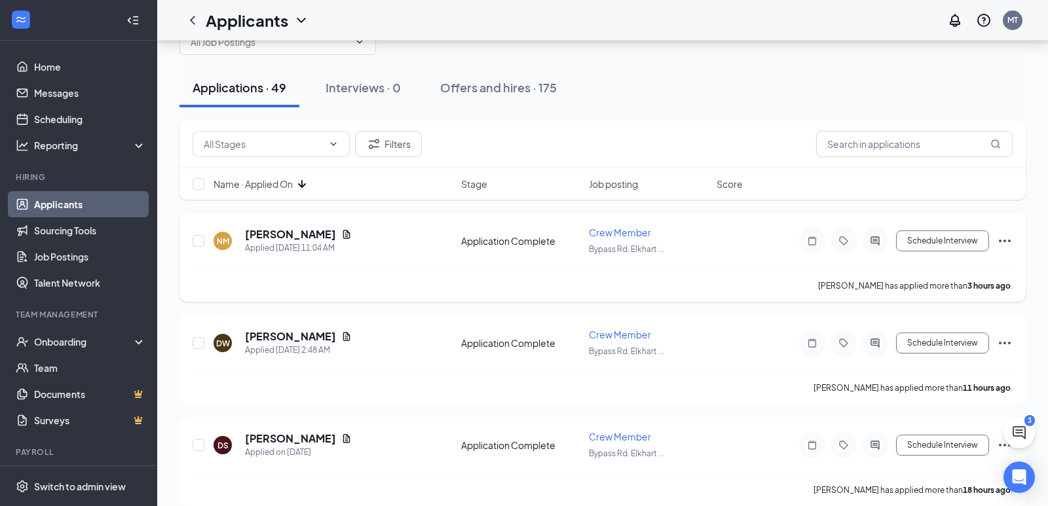
click at [296, 233] on h5 "[PERSON_NAME]" at bounding box center [290, 234] width 91 height 14
